Goal: Task Accomplishment & Management: Manage account settings

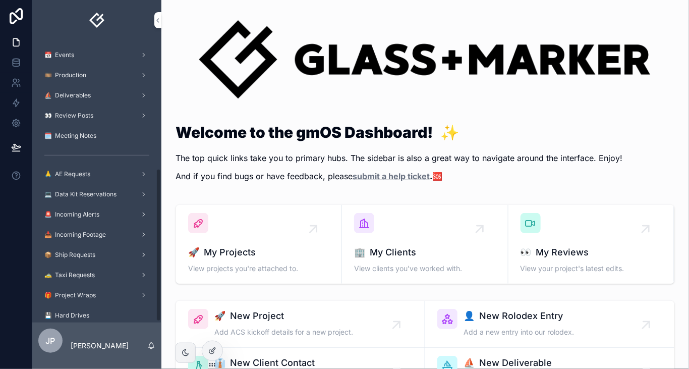
scroll to position [236, 0]
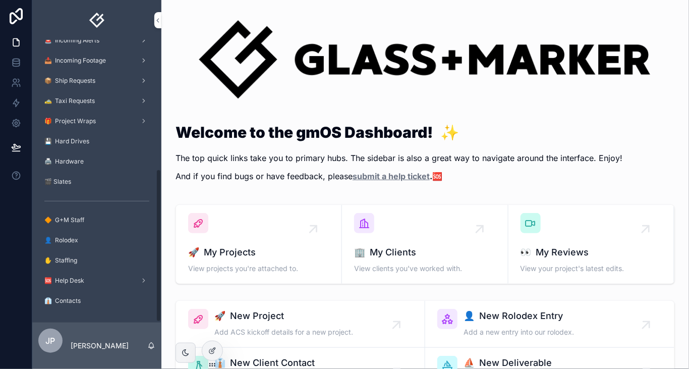
click at [73, 347] on p "[PERSON_NAME]" at bounding box center [100, 346] width 58 height 10
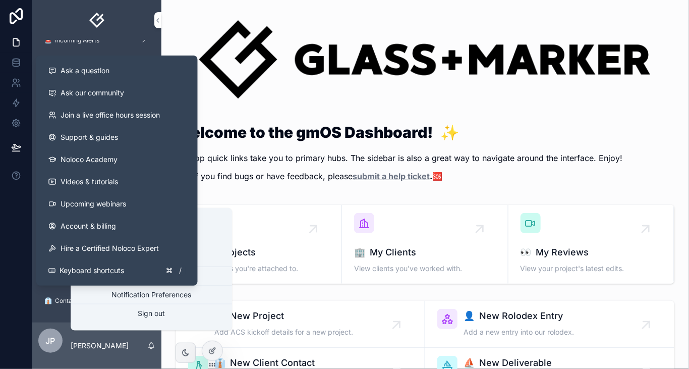
click at [18, 175] on icon at bounding box center [16, 176] width 10 height 10
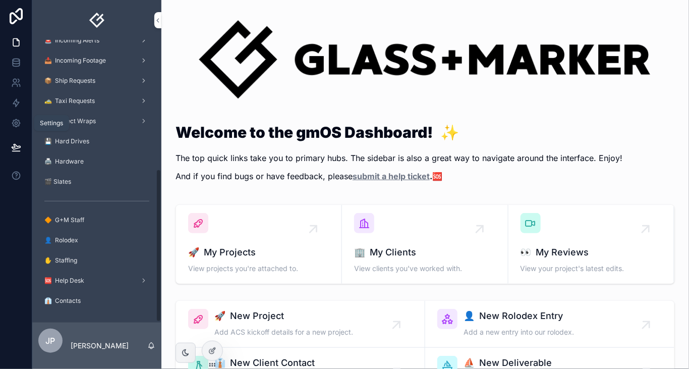
click at [16, 126] on icon at bounding box center [16, 123] width 10 height 10
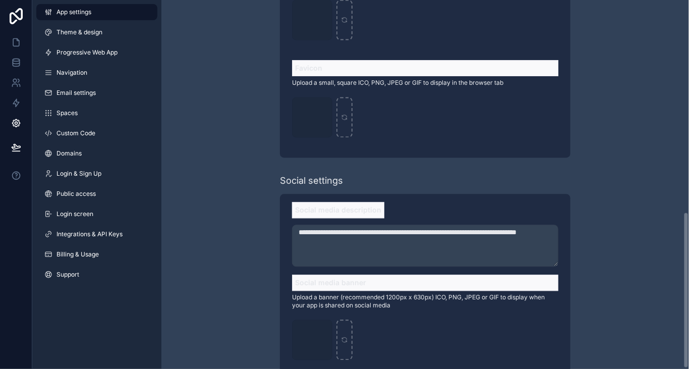
scroll to position [500, 0]
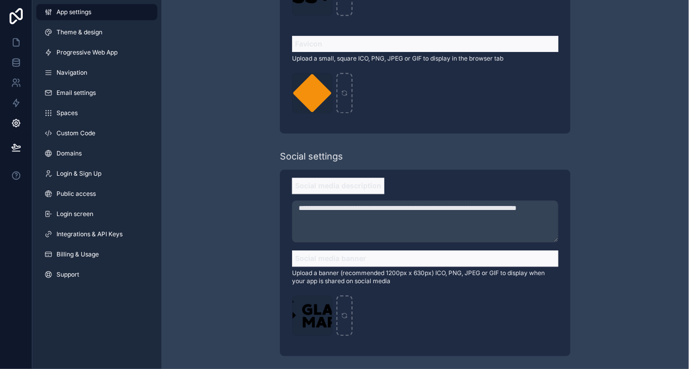
click at [87, 172] on span "Login & Sign Up" at bounding box center [79, 174] width 45 height 8
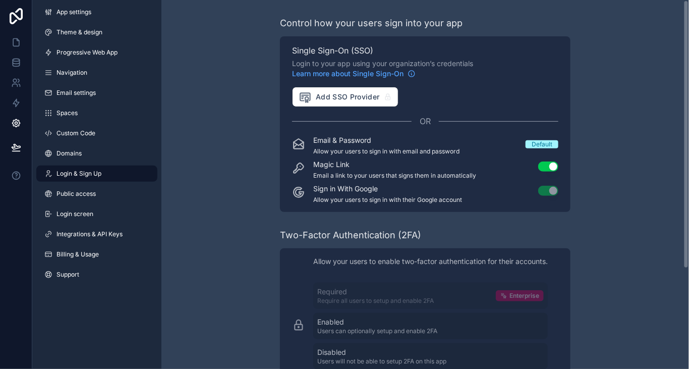
click at [105, 202] on div "App settings Theme & design Progressive Web App Navigation Email settings Space…" at bounding box center [96, 145] width 129 height 291
click at [102, 199] on link "Public access" at bounding box center [96, 194] width 121 height 16
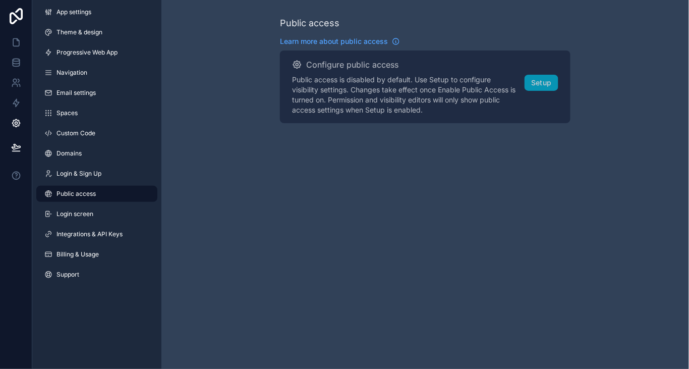
click at [92, 276] on link "Support" at bounding box center [96, 274] width 121 height 16
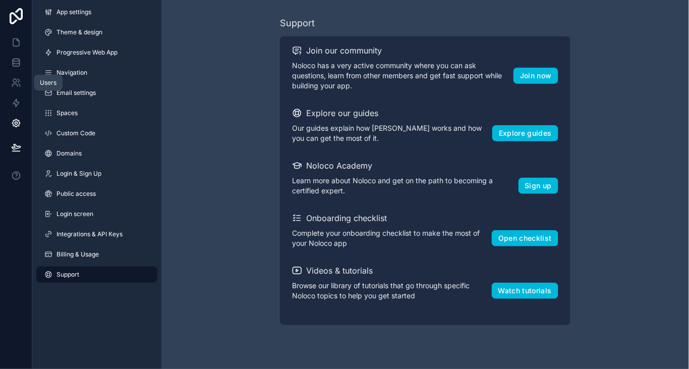
click at [15, 82] on icon at bounding box center [15, 81] width 4 height 4
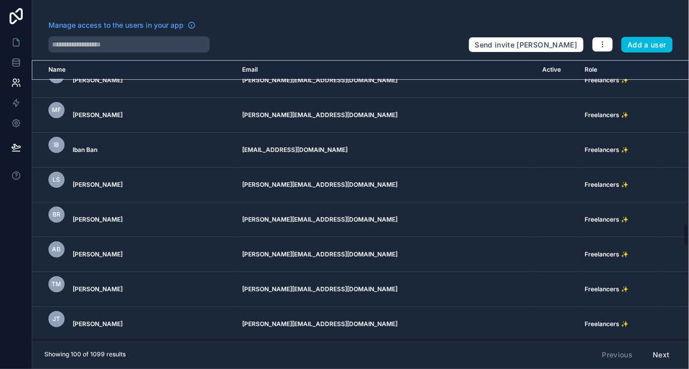
scroll to position [2027, 0]
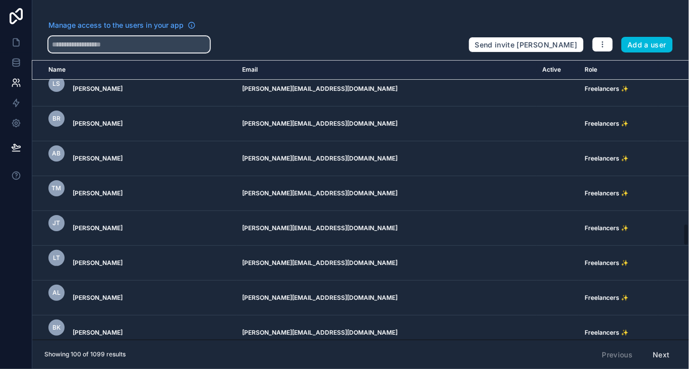
click at [105, 40] on input "text" at bounding box center [128, 44] width 161 height 16
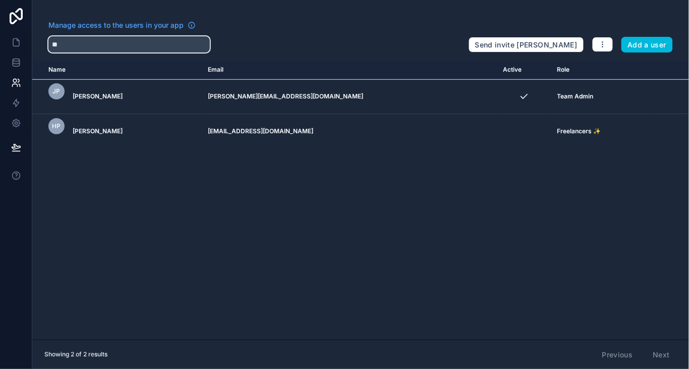
type input "*"
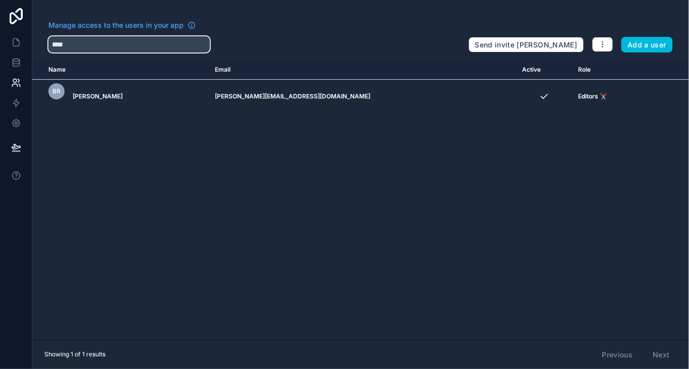
type input "****"
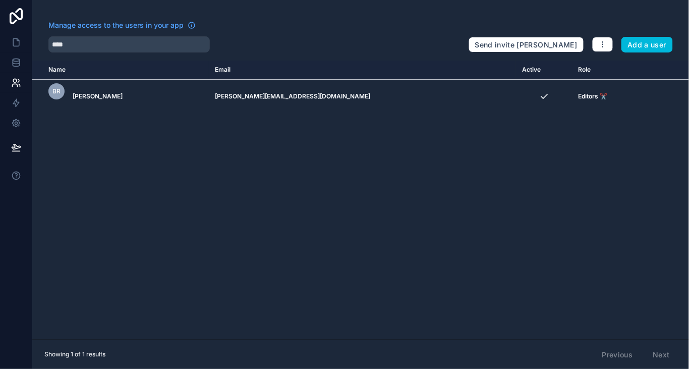
click at [0, 0] on icon "scrollable content" at bounding box center [0, 0] width 0 height 0
click at [573, 100] on td "Editors ✂️" at bounding box center [611, 96] width 76 height 35
click at [579, 98] on span "Editors ✂️" at bounding box center [593, 96] width 29 height 8
click at [0, 0] on icon "scrollable content" at bounding box center [0, 0] width 0 height 0
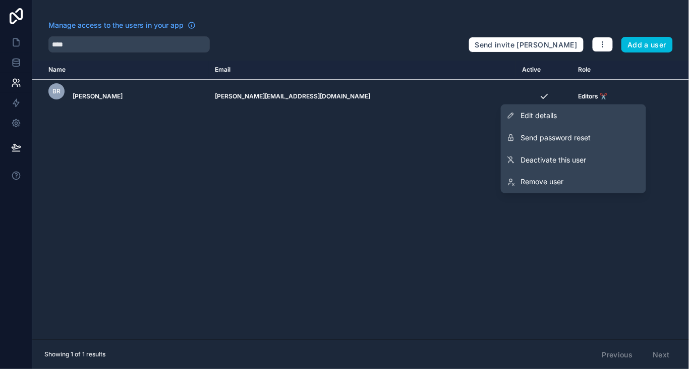
click at [593, 115] on link "Edit details" at bounding box center [573, 115] width 145 height 22
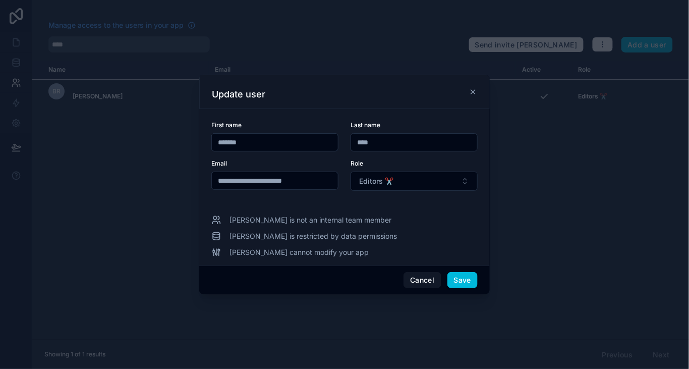
click at [396, 187] on button "Editors ✂️" at bounding box center [414, 181] width 127 height 19
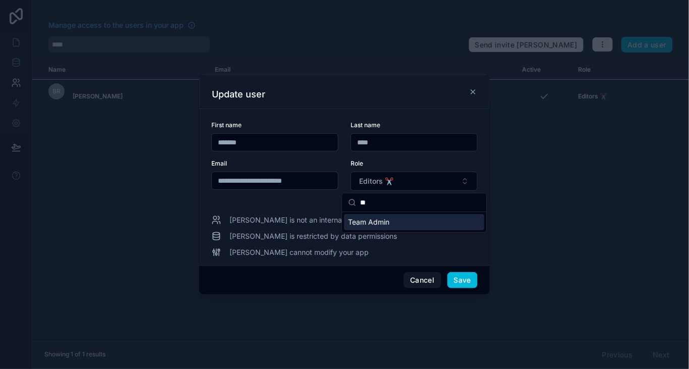
type input "**"
click at [395, 218] on div "Team Admin" at bounding box center [414, 222] width 140 height 16
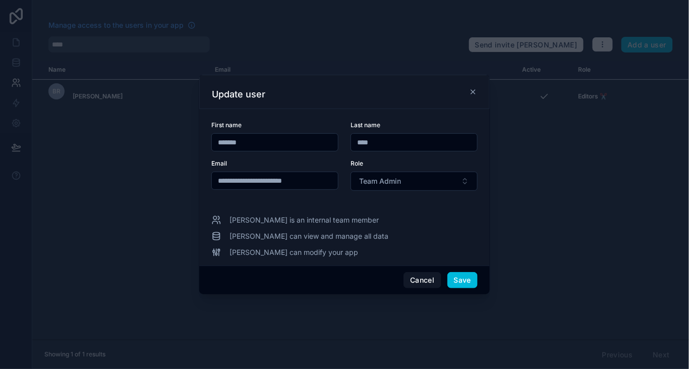
click at [462, 276] on button "Save" at bounding box center [463, 280] width 30 height 16
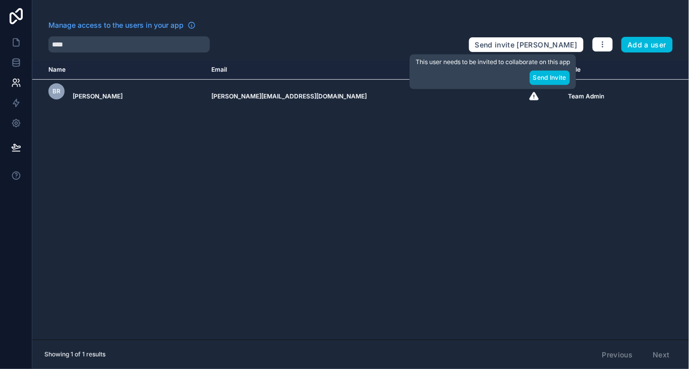
click at [543, 78] on button "Send Invite" at bounding box center [550, 78] width 40 height 15
click at [542, 82] on button "Send Invite" at bounding box center [550, 78] width 40 height 15
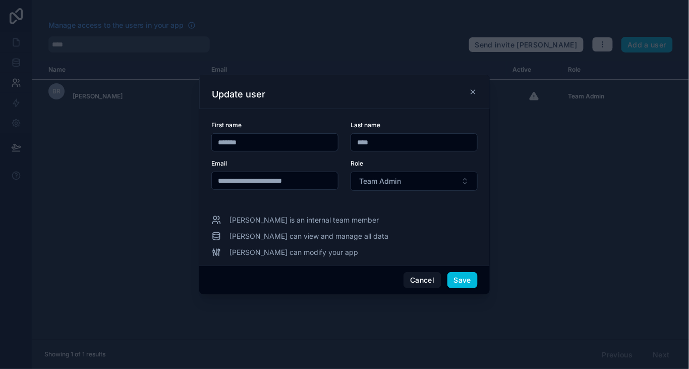
click at [475, 92] on icon at bounding box center [473, 92] width 8 height 8
